Goal: Information Seeking & Learning: Learn about a topic

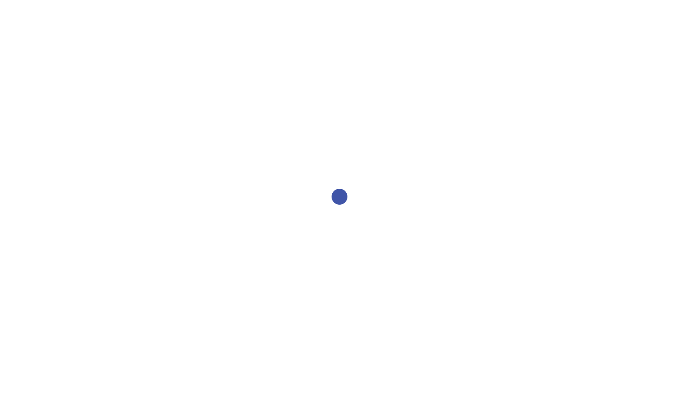
select select "2bed604d-1099-4043-b1bc-2365e8740244"
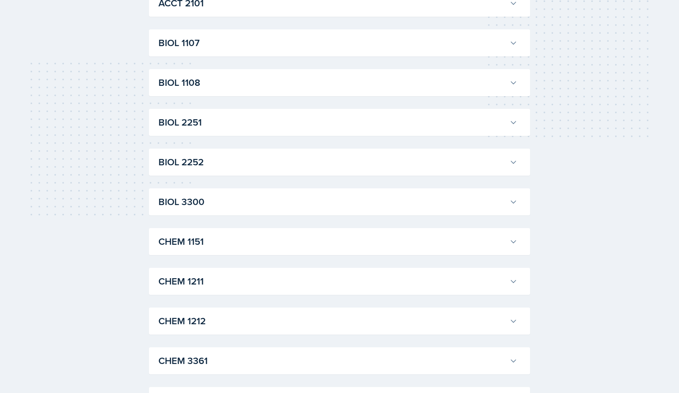
scroll to position [164, 0]
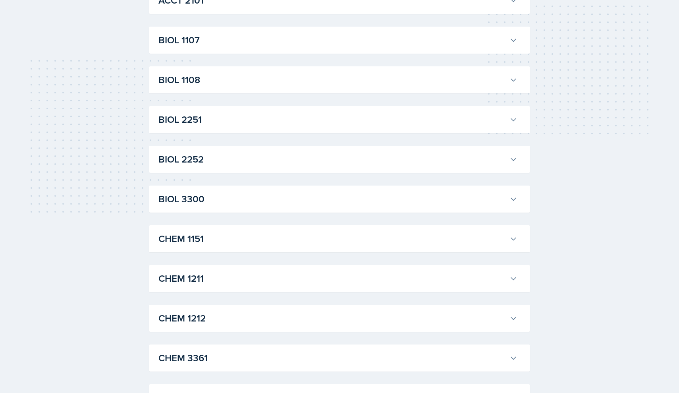
click at [237, 327] on div "CHEM 1212 [PERSON_NAME] Professor: [PERSON_NAME] Export to Google Calendar Recu…" at bounding box center [339, 318] width 381 height 27
click at [268, 324] on h3 "CHEM 1212" at bounding box center [332, 318] width 348 height 14
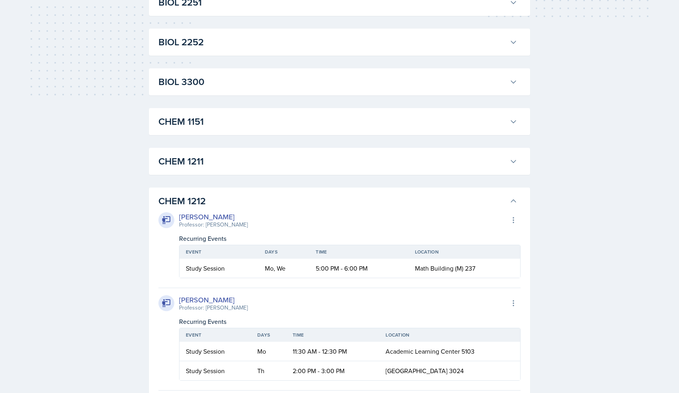
scroll to position [283, 0]
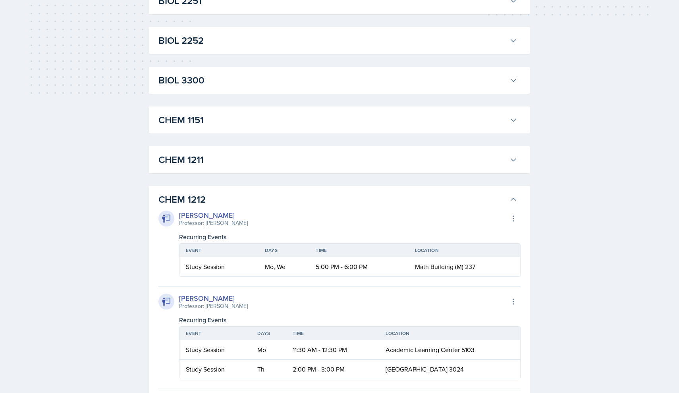
click at [208, 193] on h3 "CHEM 1212" at bounding box center [332, 199] width 348 height 14
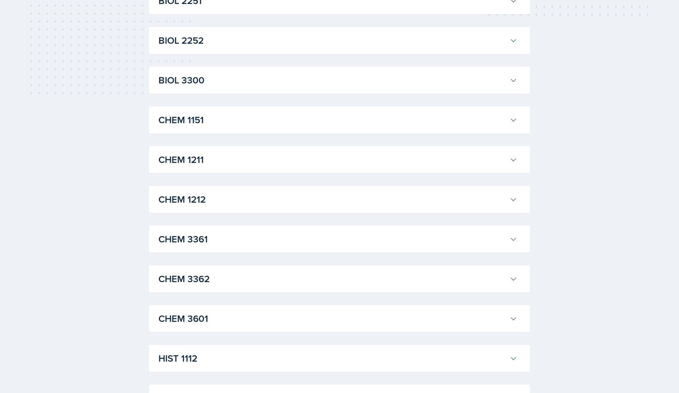
click at [202, 168] on button "CHEM 1211" at bounding box center [338, 159] width 362 height 17
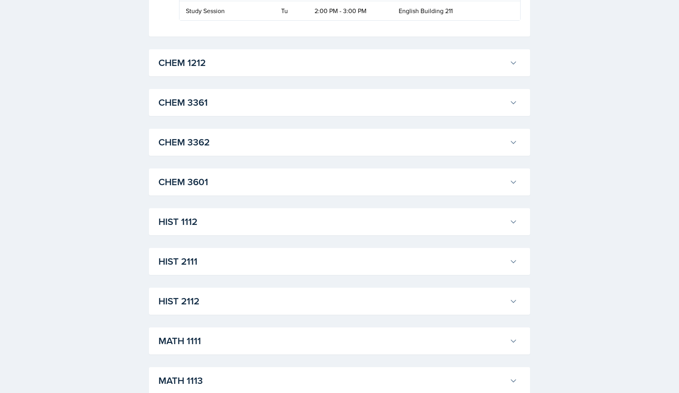
click at [188, 72] on button "CHEM 1212" at bounding box center [338, 62] width 362 height 17
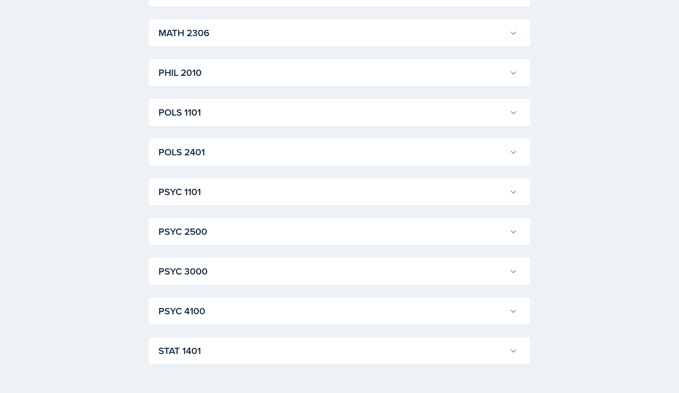
scroll to position [3850, 0]
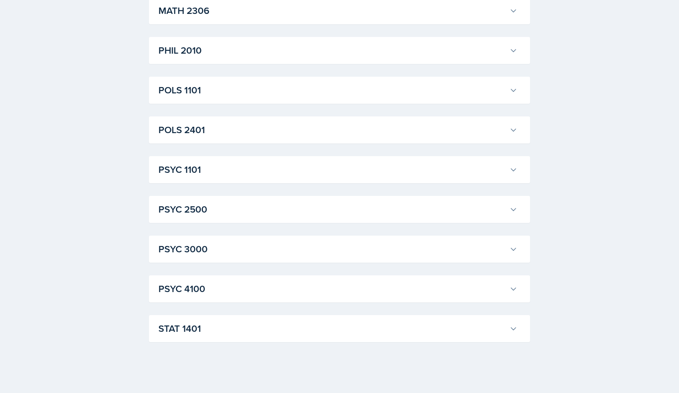
scroll to position [4829, 0]
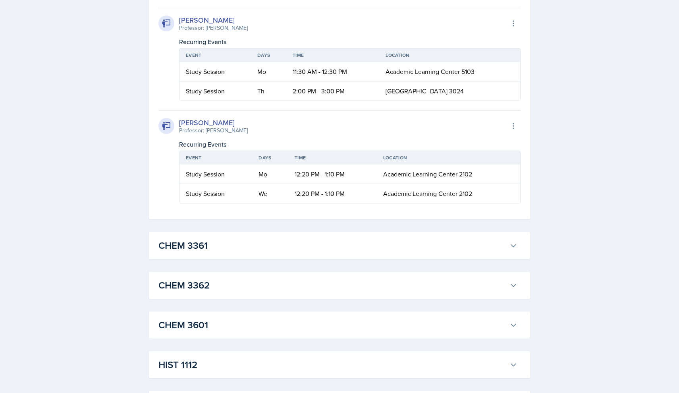
scroll to position [1981, 0]
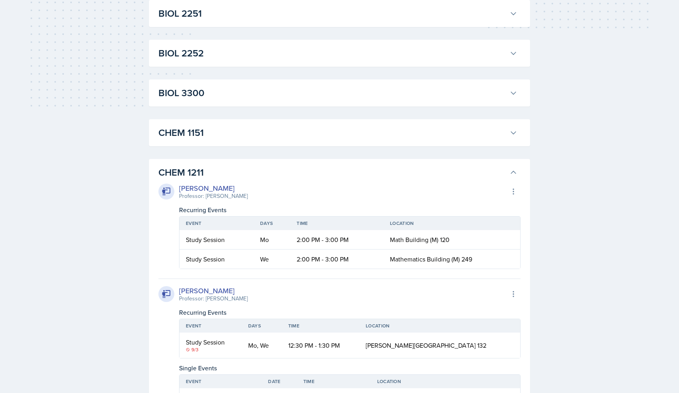
scroll to position [272, 0]
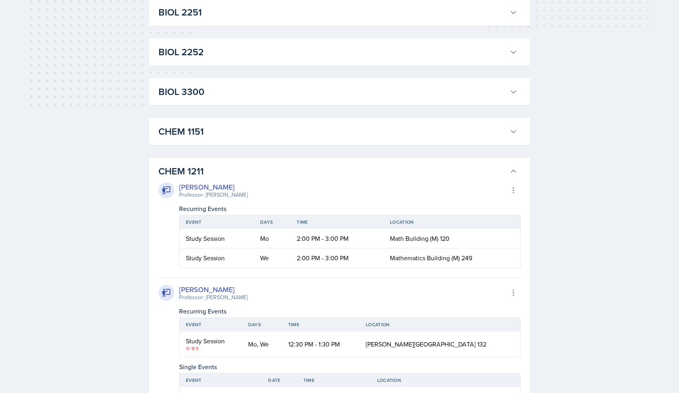
click at [179, 165] on h3 "CHEM 1211" at bounding box center [332, 171] width 348 height 14
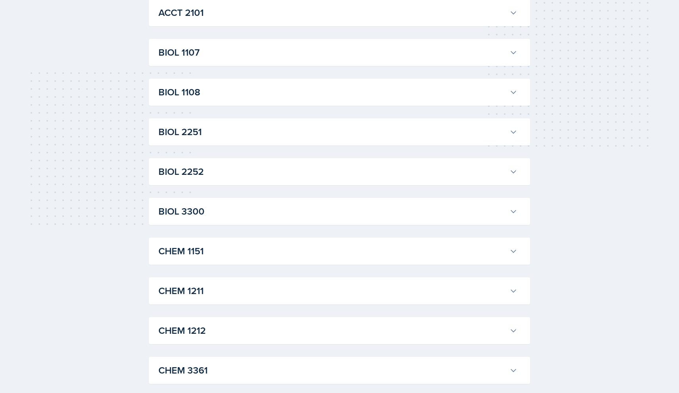
scroll to position [151, 0]
click at [182, 98] on h3 "BIOL 1108" at bounding box center [332, 93] width 348 height 14
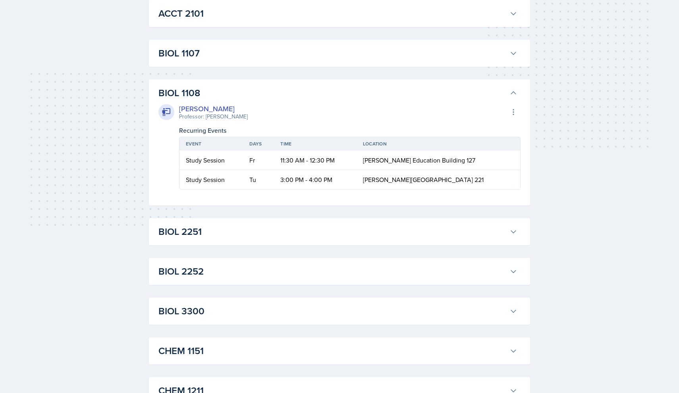
click at [182, 98] on h3 "BIOL 1108" at bounding box center [332, 93] width 348 height 14
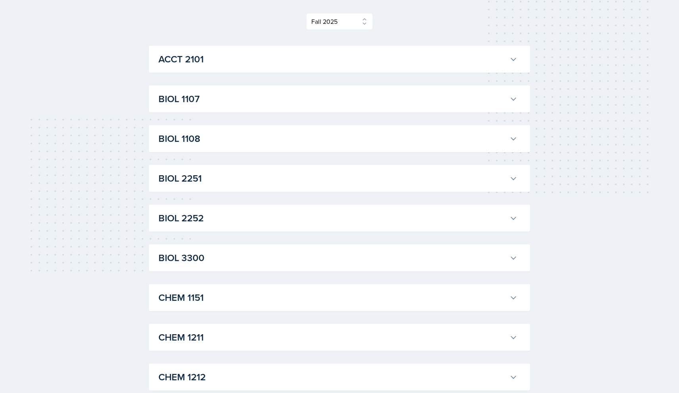
scroll to position [96, 0]
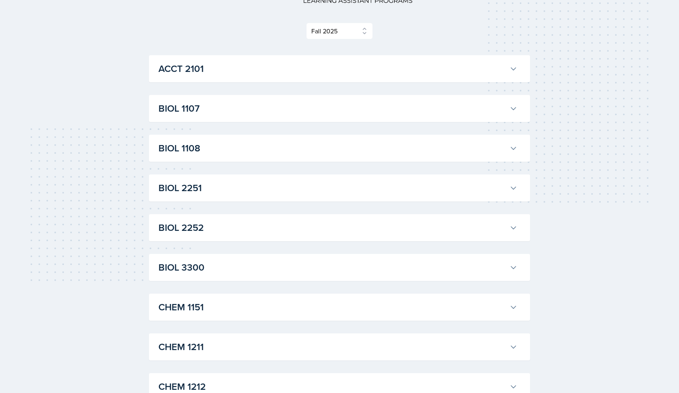
click at [180, 109] on h3 "BIOL 1107" at bounding box center [332, 108] width 348 height 14
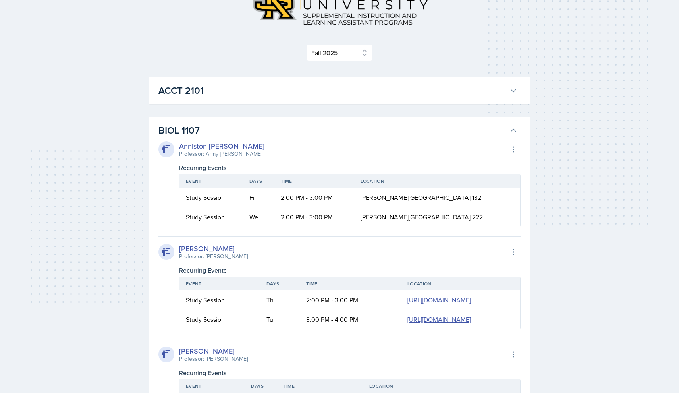
scroll to position [73, 0]
click at [173, 129] on h3 "BIOL 1107" at bounding box center [332, 131] width 348 height 14
